Goal: Transaction & Acquisition: Book appointment/travel/reservation

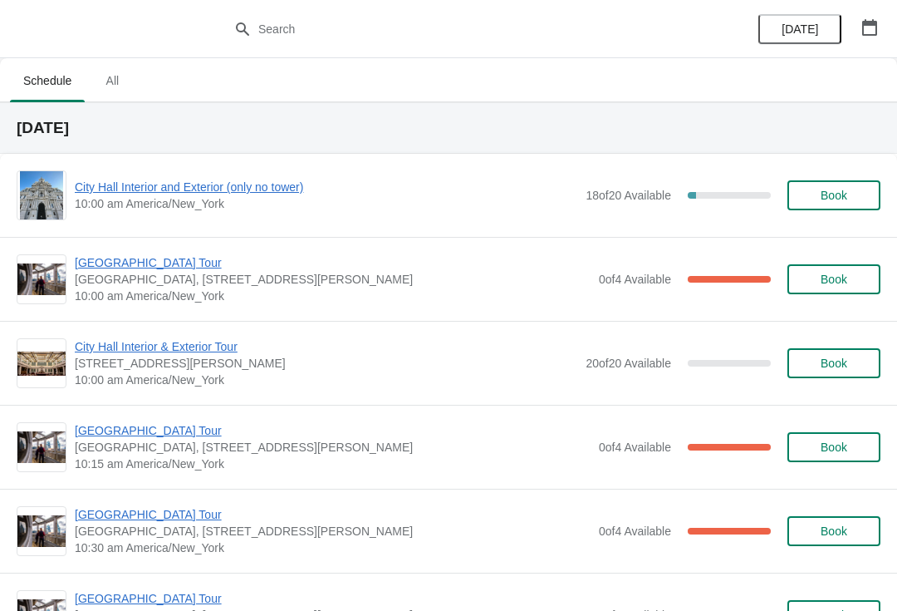
click at [158, 184] on span "City Hall Interior and Exterior (only no tower)" at bounding box center [326, 187] width 503 height 17
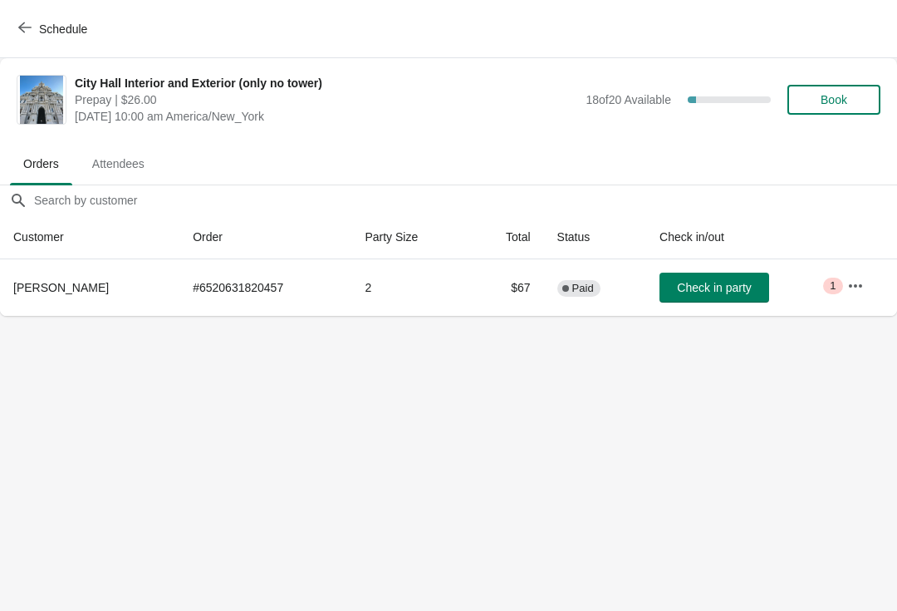
click at [817, 114] on button "Book" at bounding box center [834, 100] width 93 height 30
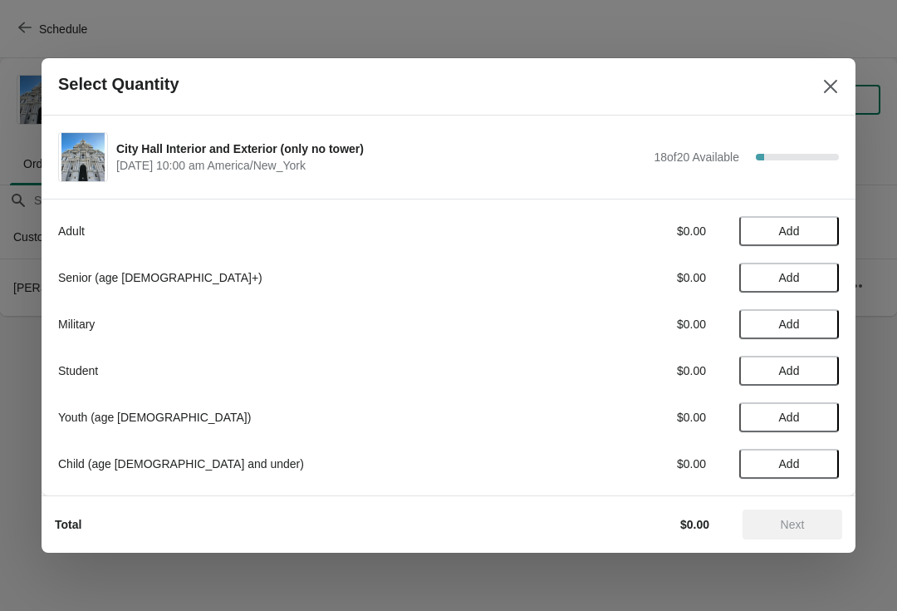
click at [797, 228] on span "Add" at bounding box center [789, 230] width 21 height 13
click at [827, 221] on div "Adult $26.00 1" at bounding box center [448, 231] width 781 height 30
click at [812, 223] on icon at bounding box center [817, 231] width 17 height 17
click at [786, 522] on span "Next" at bounding box center [793, 524] width 24 height 13
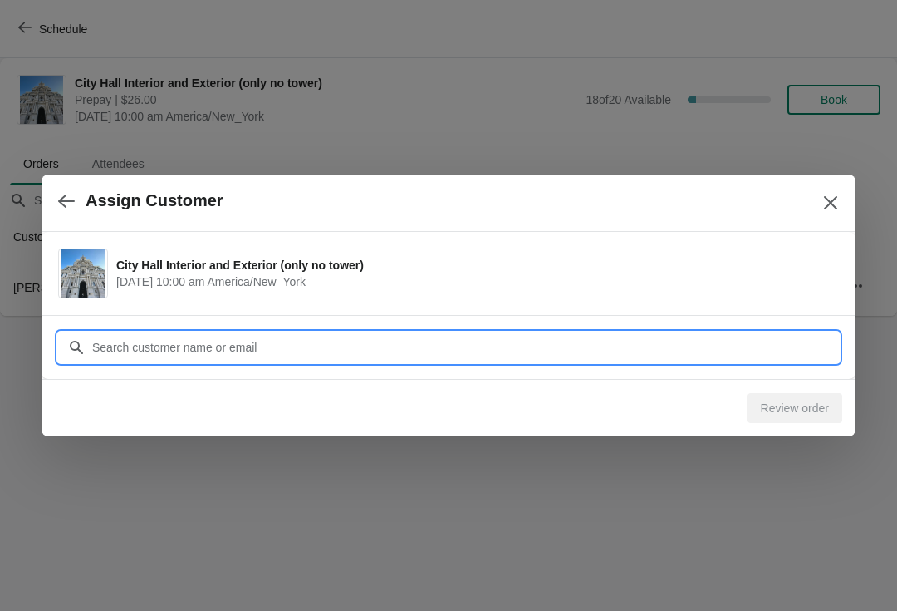
click at [165, 316] on div "Assign Customer City Hall Interior and Exterior (only no tower) October 10 | 10…" at bounding box center [448, 316] width 897 height 0
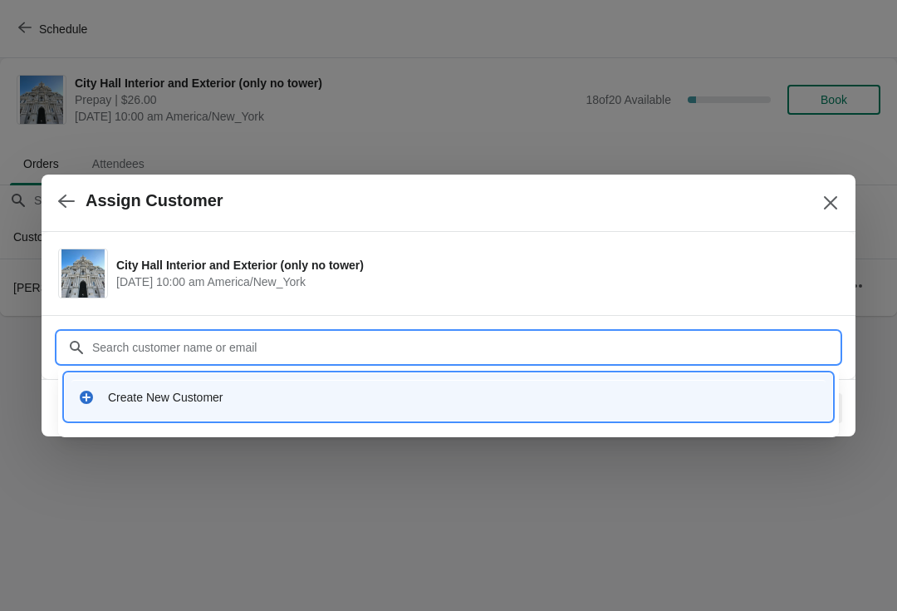
click at [149, 393] on div "Create New Customer" at bounding box center [463, 397] width 711 height 17
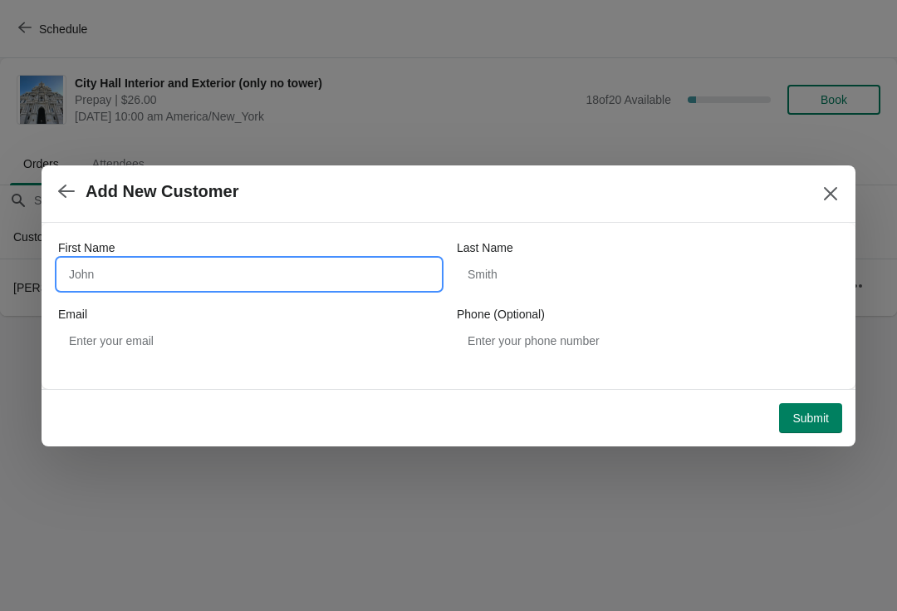
click at [110, 282] on input "First Name" at bounding box center [249, 274] width 382 height 30
type input "Jason"
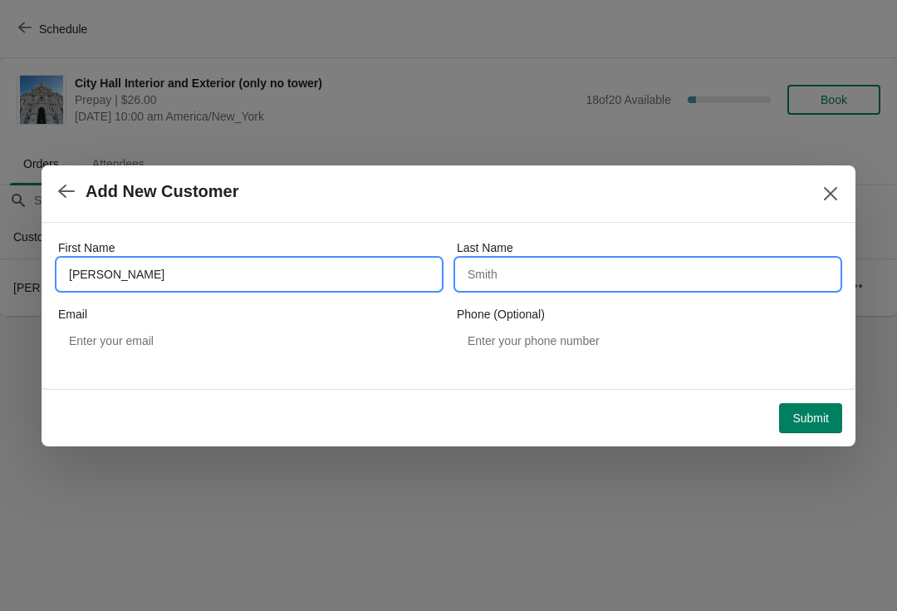
click at [576, 283] on input "Last Name" at bounding box center [648, 274] width 382 height 30
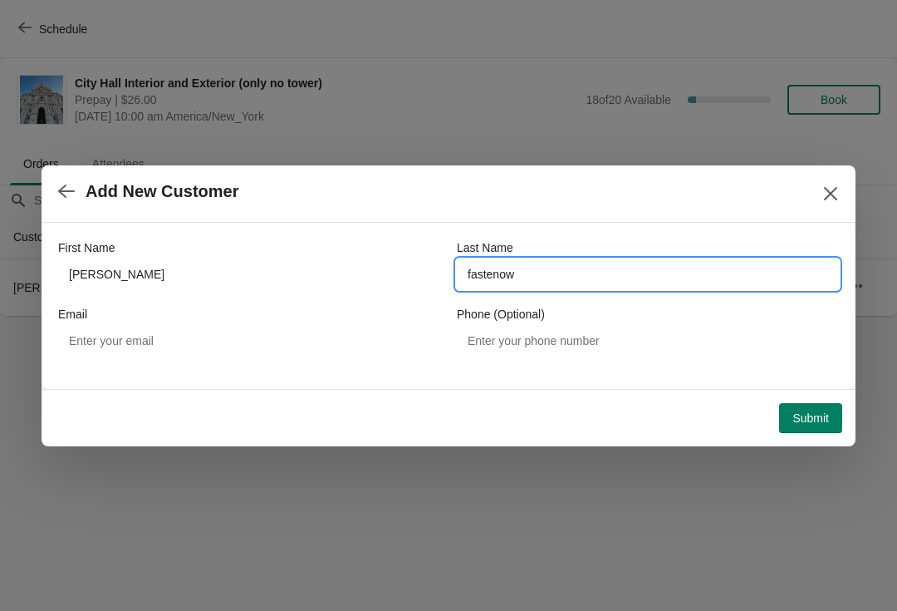
type input "fastenow"
click at [807, 409] on button "Submit" at bounding box center [810, 418] width 63 height 30
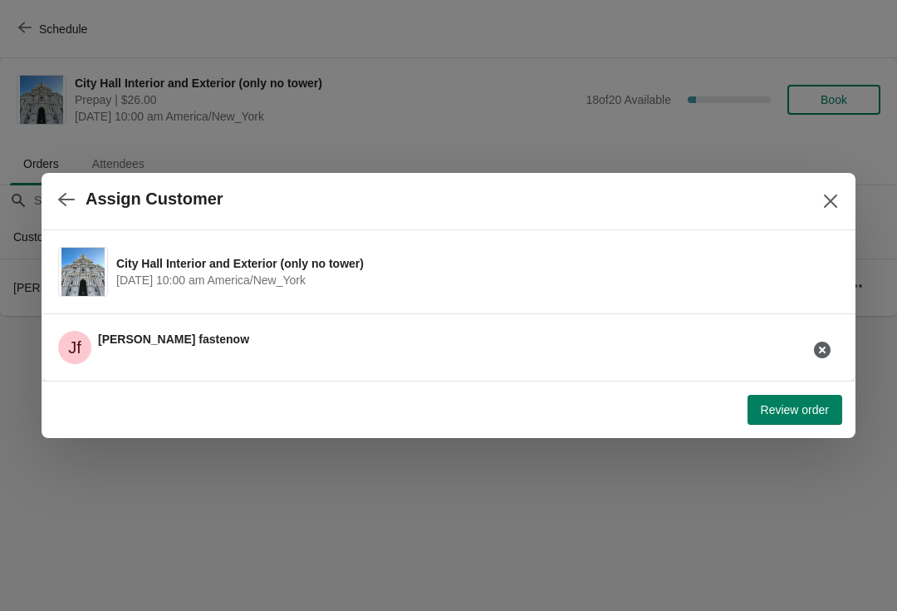
click at [807, 405] on span "Review order" at bounding box center [795, 409] width 68 height 13
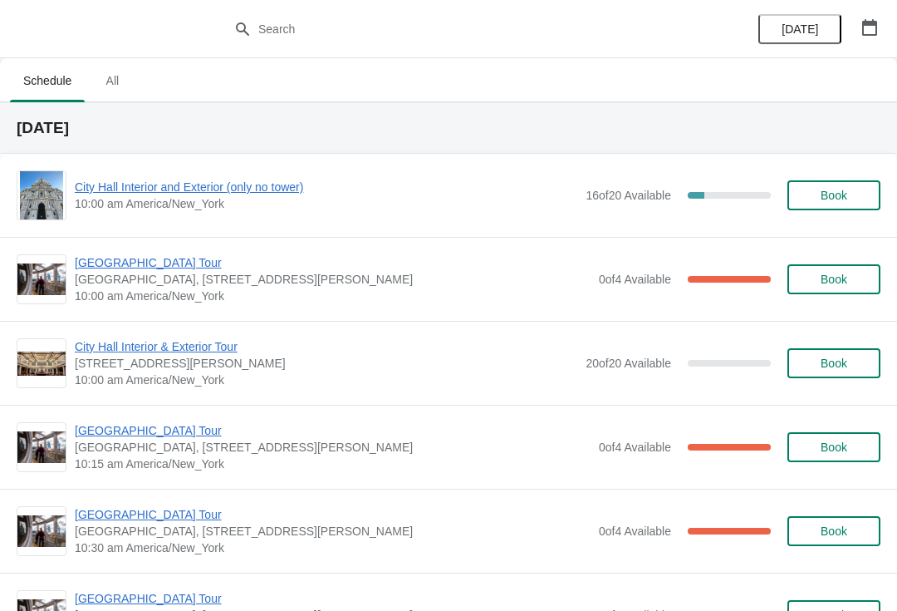
click at [830, 199] on span "Book" at bounding box center [834, 195] width 27 height 13
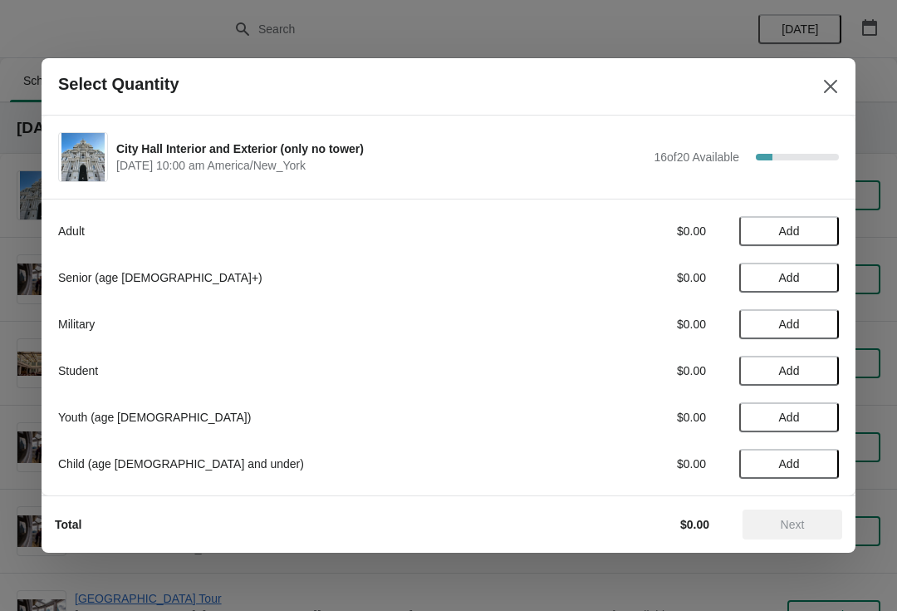
click at [770, 320] on span "Add" at bounding box center [789, 323] width 70 height 13
click at [784, 513] on button "Next" at bounding box center [793, 524] width 100 height 30
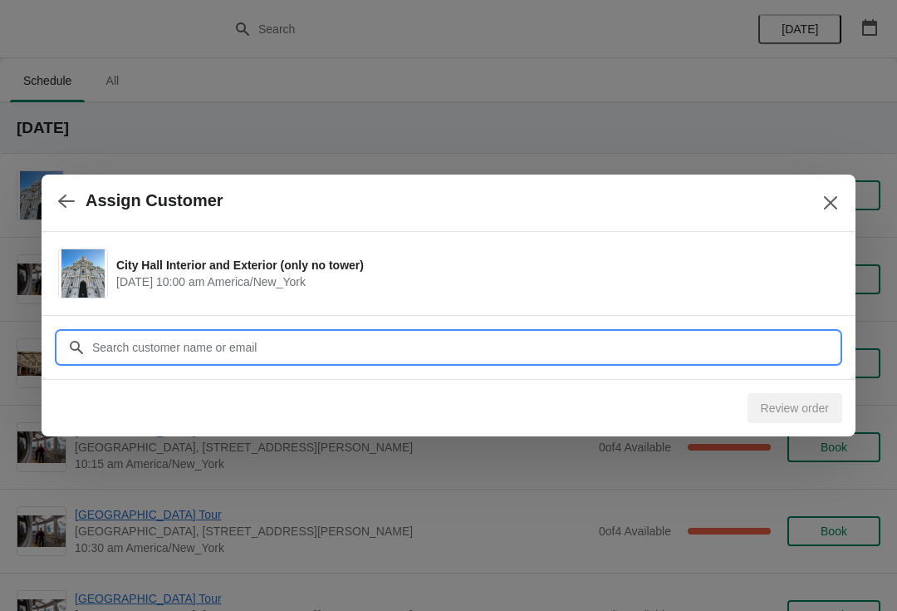
click at [296, 336] on input "Customer" at bounding box center [465, 347] width 748 height 30
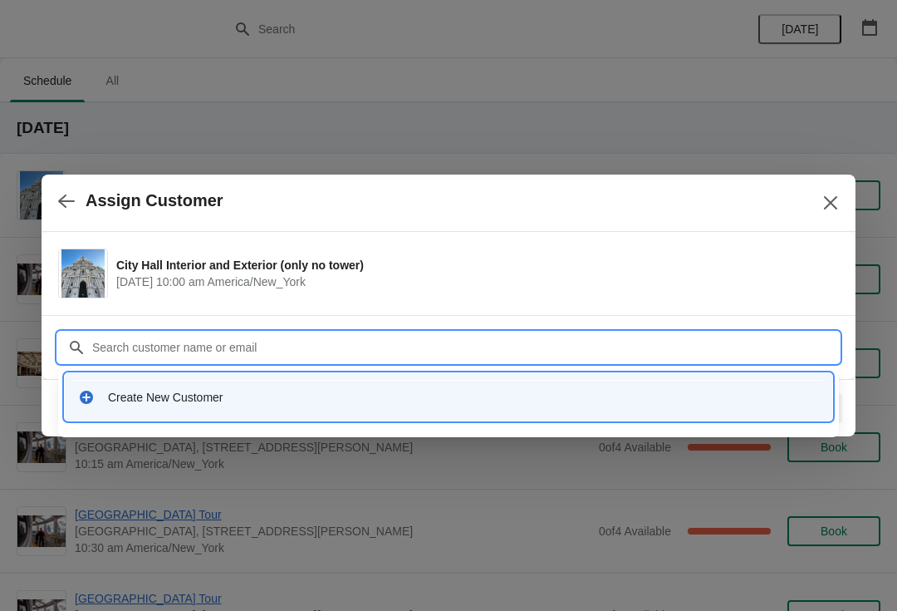
click at [150, 389] on div "Create New Customer" at bounding box center [463, 397] width 711 height 17
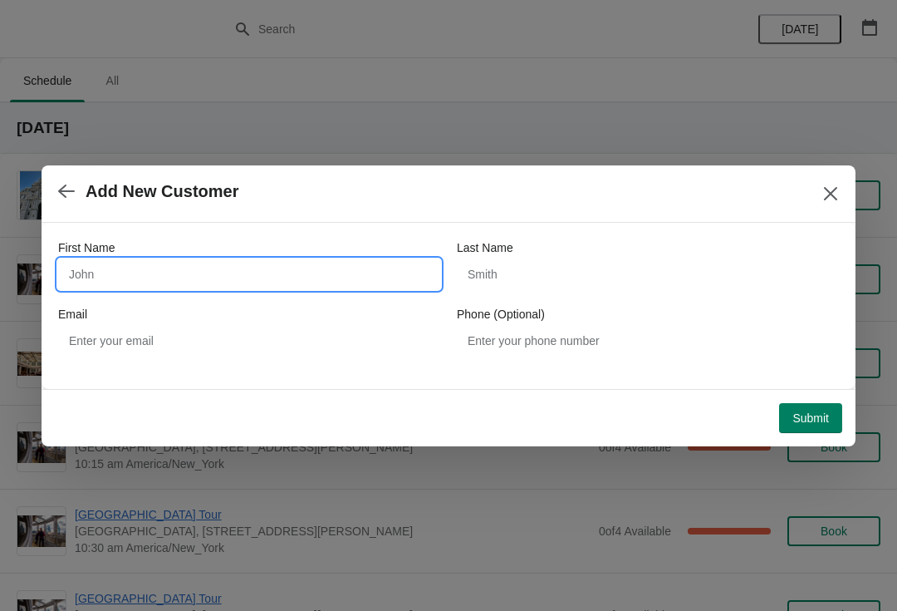
click at [99, 281] on input "First Name" at bounding box center [249, 274] width 382 height 30
type input "[PERSON_NAME]"
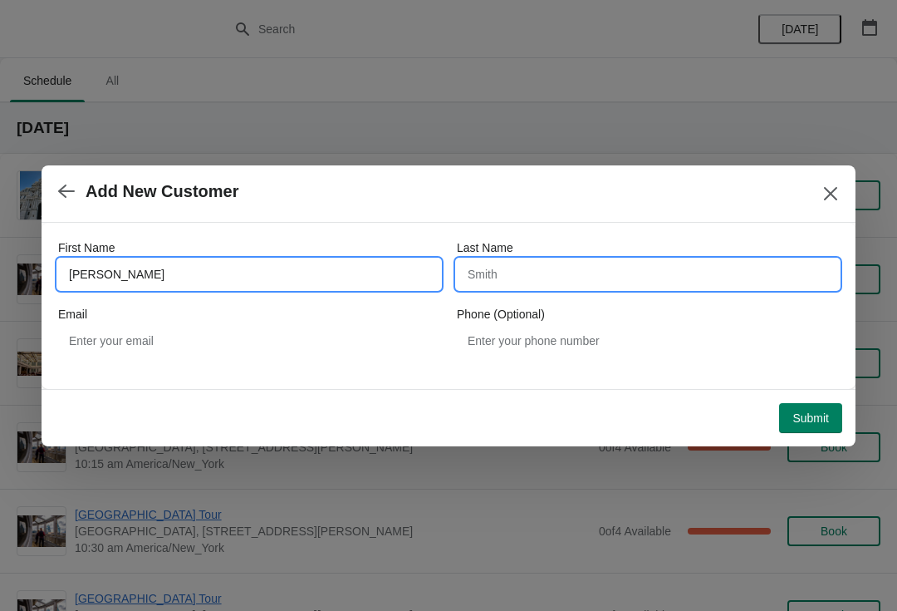
click at [565, 263] on input "Last Name" at bounding box center [648, 274] width 382 height 30
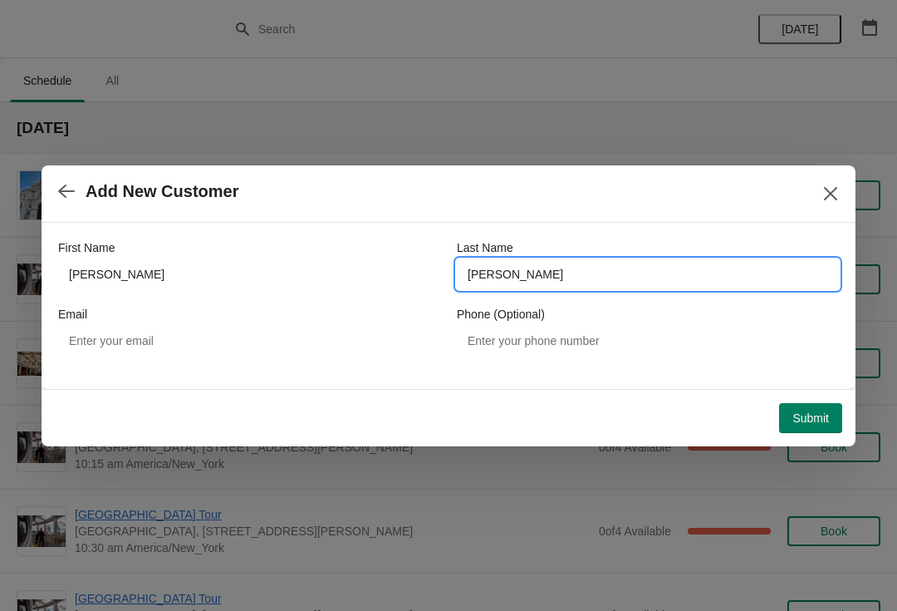
type input "mcdonnell"
click at [803, 413] on span "Submit" at bounding box center [811, 417] width 37 height 13
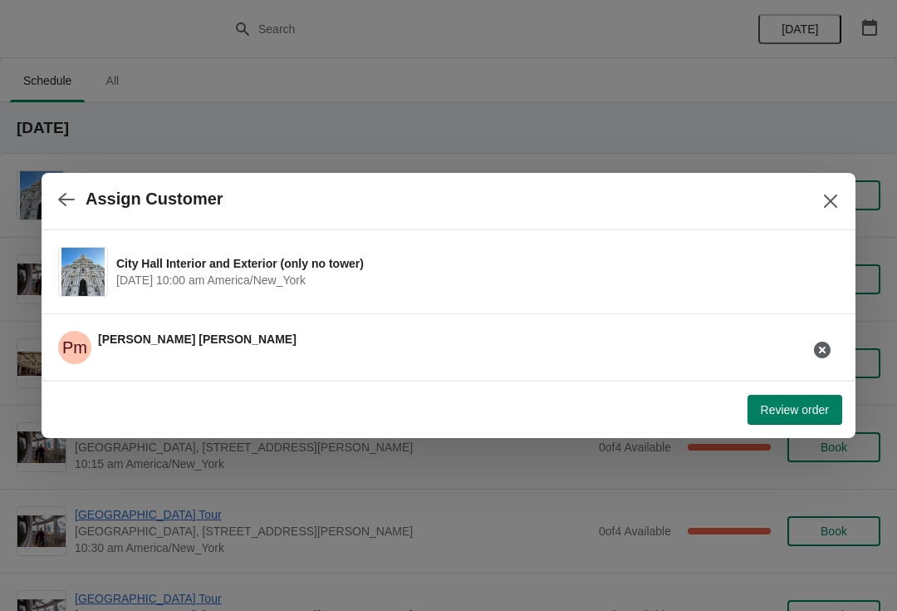
click at [789, 415] on span "Review order" at bounding box center [795, 409] width 68 height 13
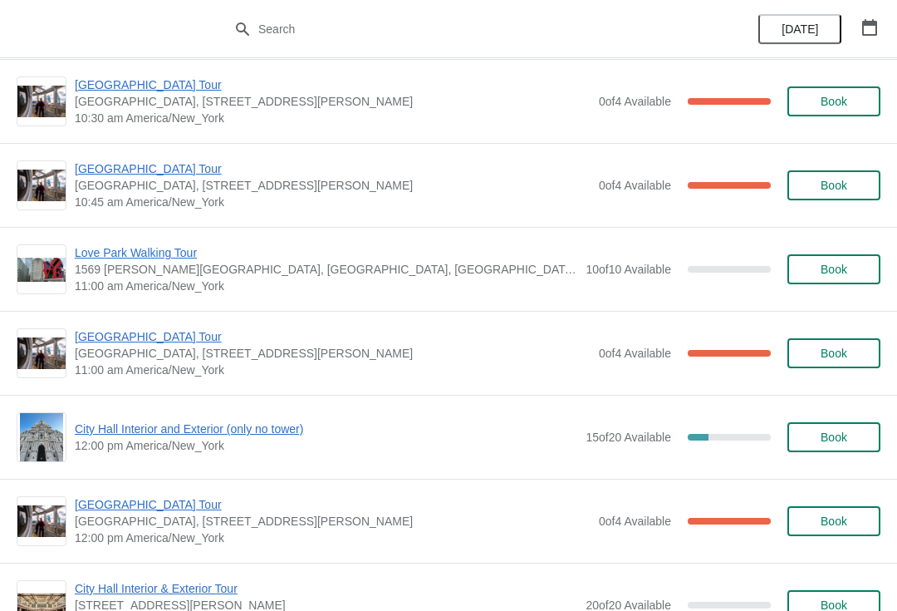
scroll to position [431, 0]
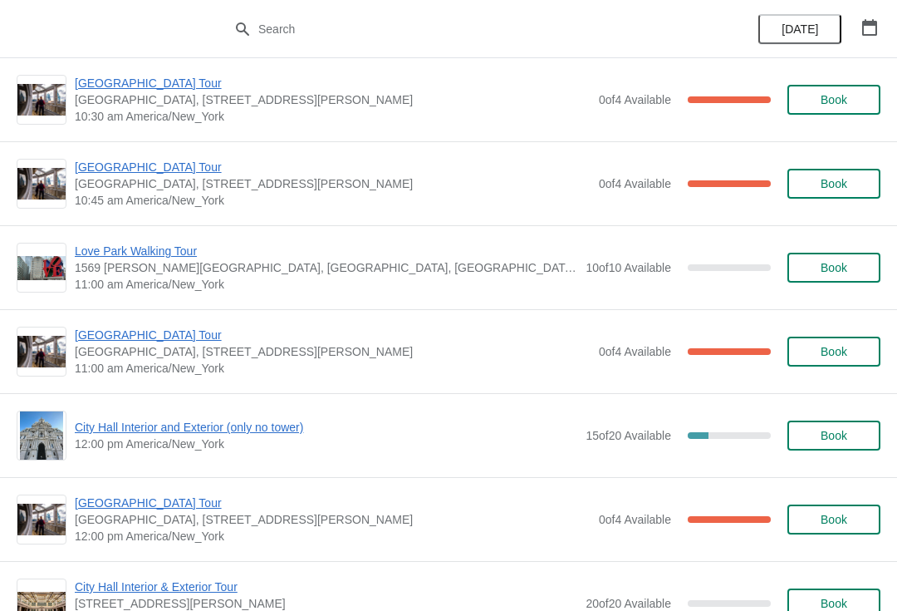
click at [140, 433] on span "City Hall Interior and Exterior (only no tower)" at bounding box center [326, 427] width 503 height 17
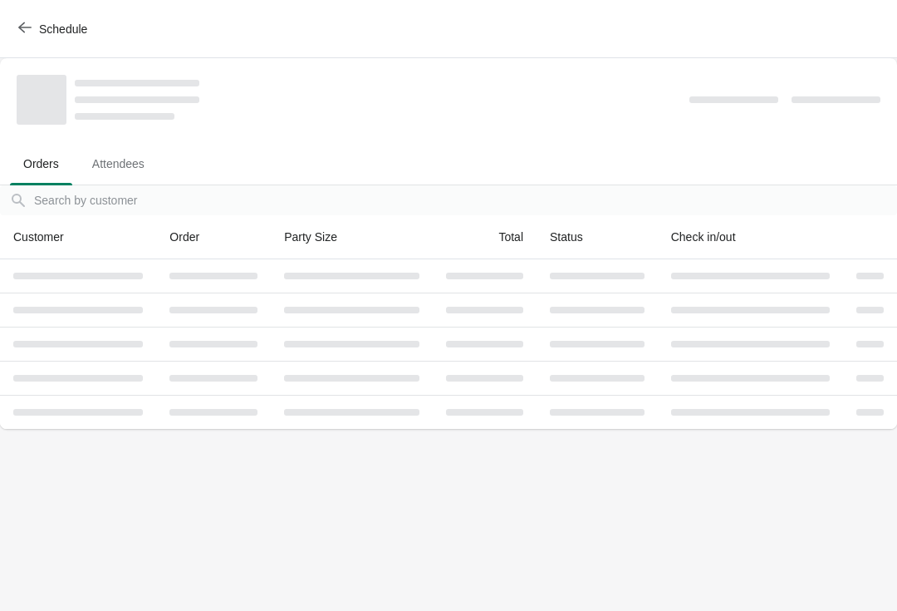
scroll to position [0, 0]
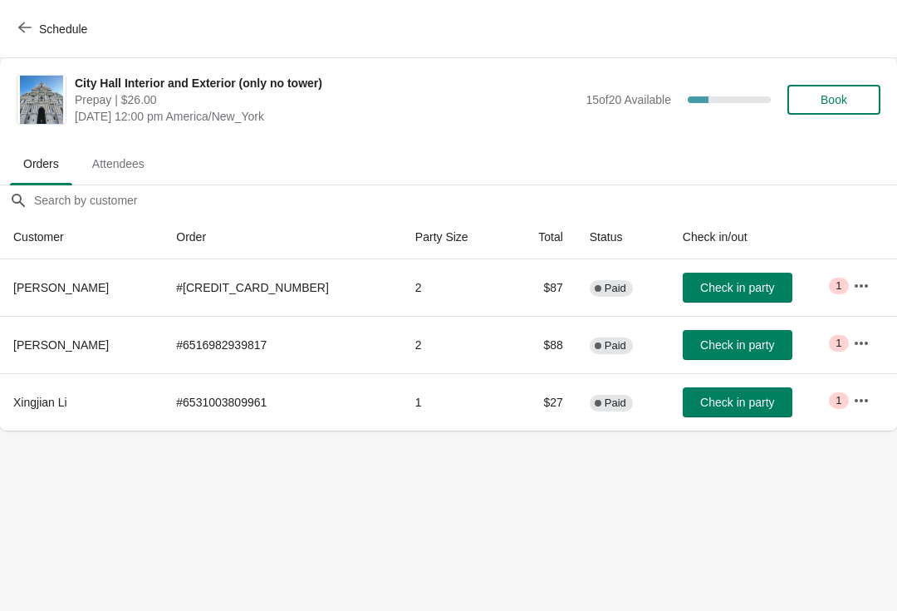
click at [847, 106] on span "Book" at bounding box center [834, 99] width 27 height 13
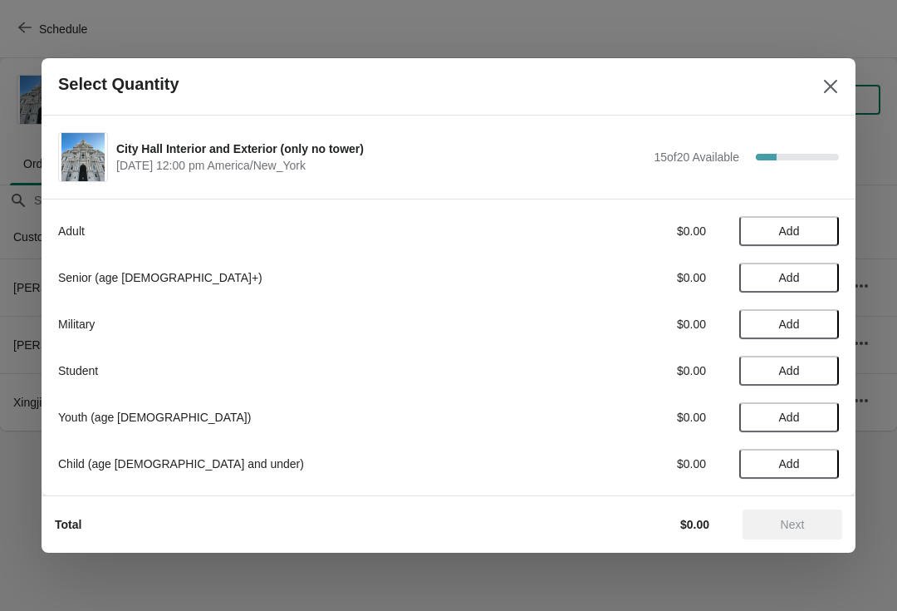
click at [798, 331] on span "Add" at bounding box center [789, 323] width 21 height 13
click at [787, 503] on div "Total $23.00 Next" at bounding box center [442, 517] width 801 height 43
click at [806, 524] on span "Next" at bounding box center [792, 524] width 73 height 13
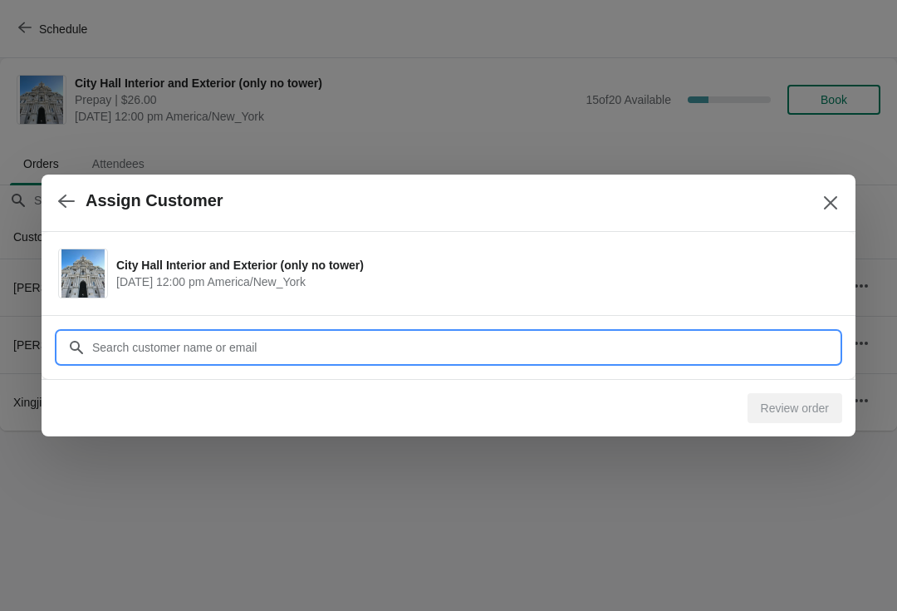
click at [179, 334] on input "Customer" at bounding box center [465, 347] width 748 height 30
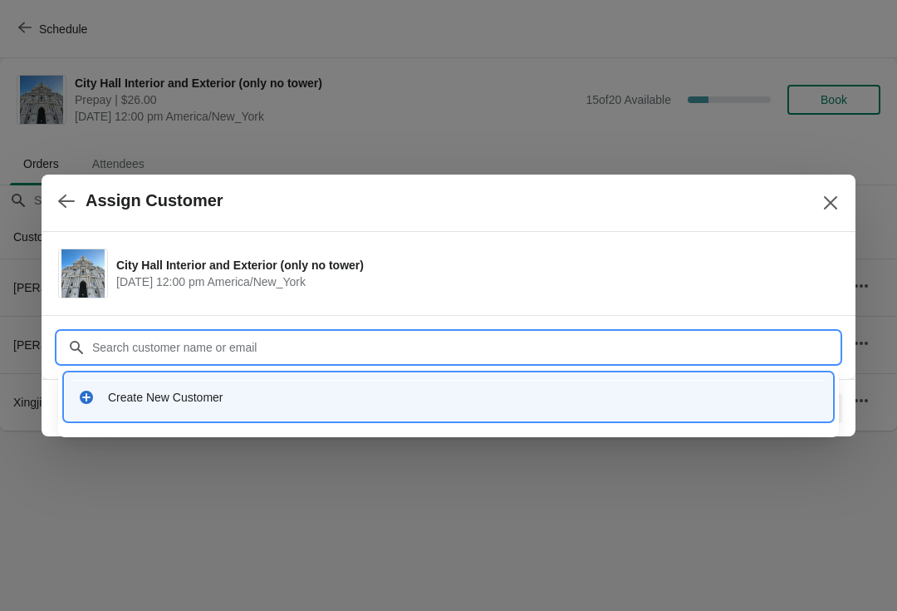
click at [199, 388] on div "Create New Customer" at bounding box center [448, 397] width 754 height 34
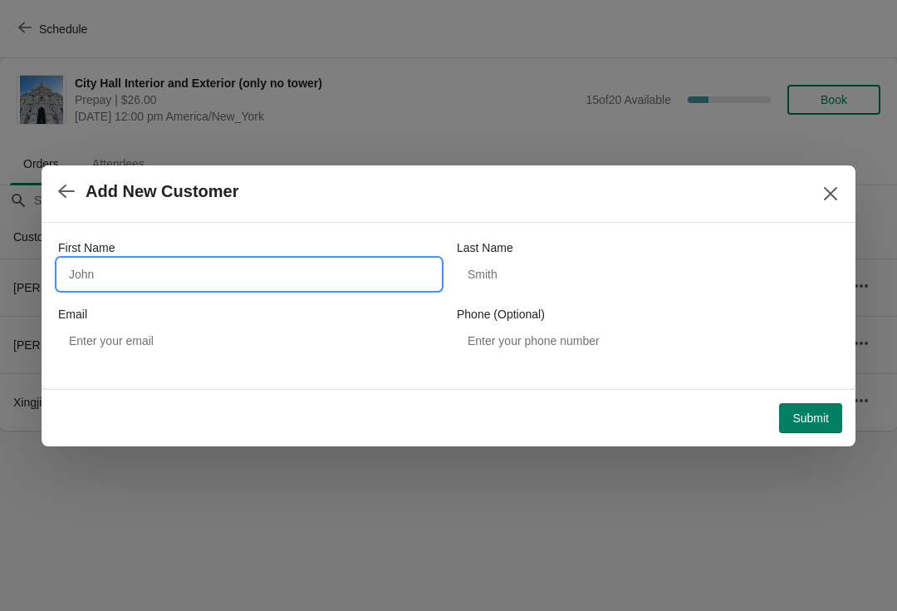
click at [128, 287] on input "First Name" at bounding box center [249, 274] width 382 height 30
type input "[PERSON_NAME]"
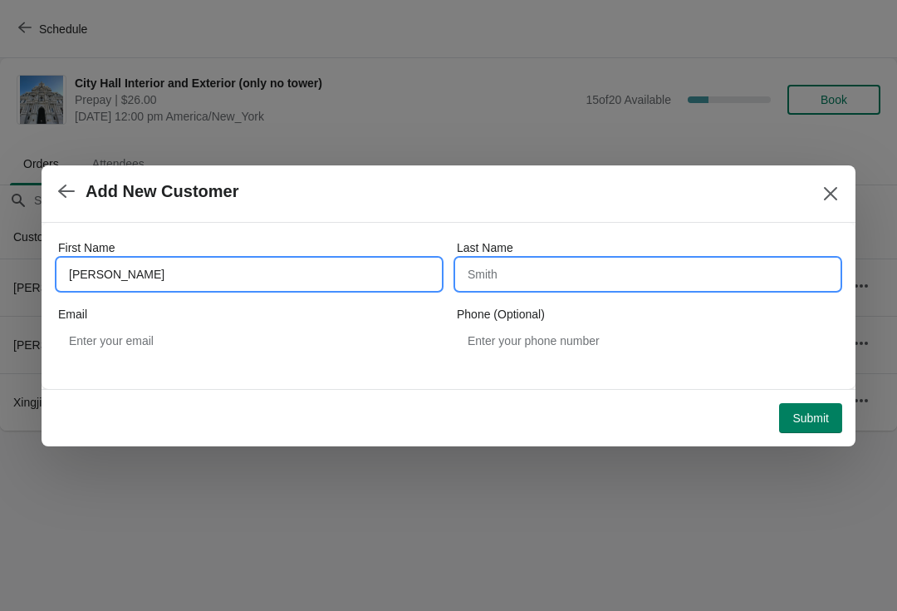
click at [523, 285] on input "Last Name" at bounding box center [648, 274] width 382 height 30
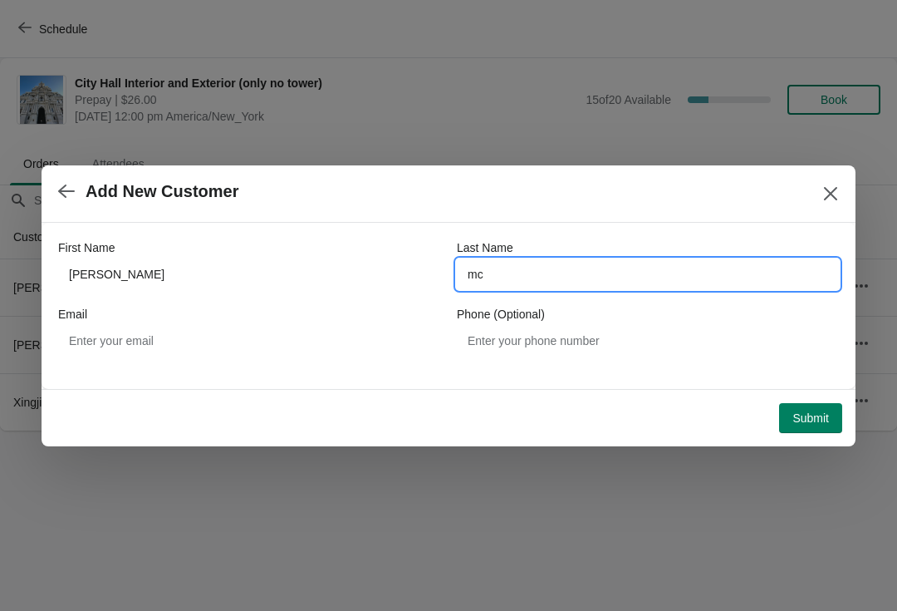
type input "mc"
click at [804, 421] on span "Submit" at bounding box center [811, 417] width 37 height 13
